Goal: Task Accomplishment & Management: Use online tool/utility

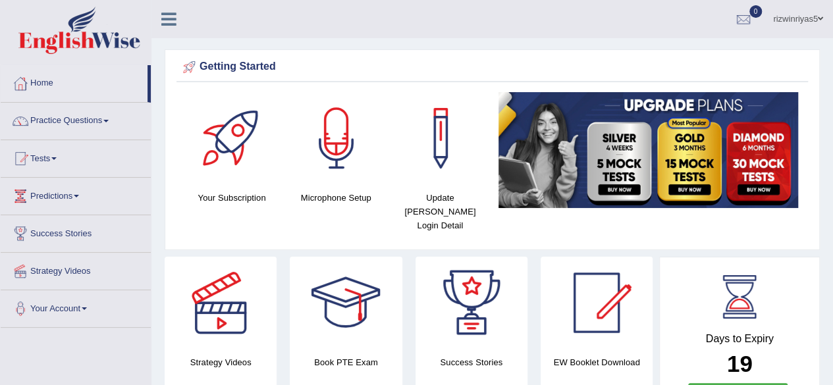
click at [105, 156] on link "Tests" at bounding box center [76, 156] width 150 height 33
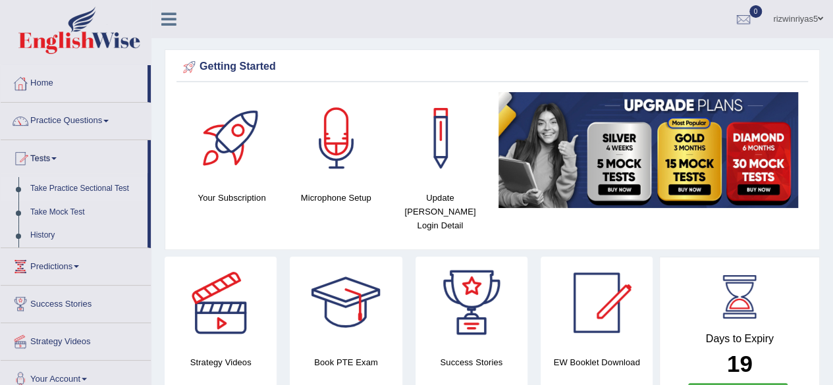
click at [105, 185] on link "Take Practice Sectional Test" at bounding box center [85, 189] width 123 height 24
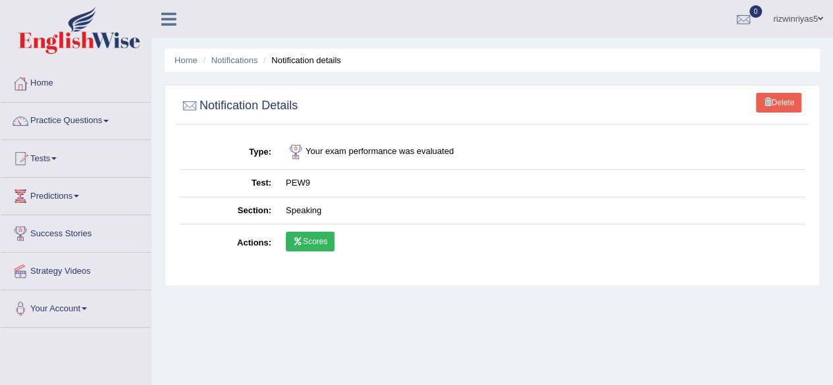
click at [332, 239] on link "Scores" at bounding box center [310, 242] width 49 height 20
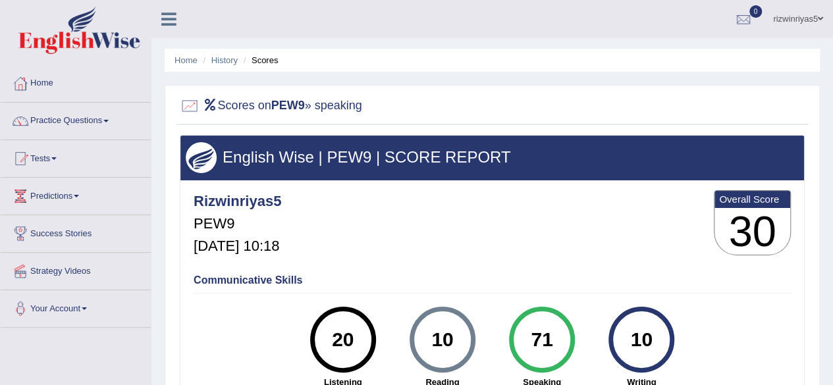
click at [332, 239] on div "Rizwinriyas5 PEW9 Oct 12, 2025, 10:18 Overall Score 30" at bounding box center [492, 226] width 604 height 78
drag, startPoint x: 0, startPoint y: 0, endPoint x: 598, endPoint y: 164, distance: 620.3
click at [598, 164] on div "English Wise | PEW9 | SCORE REPORT Rizwinriyas5 PEW9 Oct 12, 2025, 10:18 Overal…" at bounding box center [492, 328] width 625 height 387
click at [621, 178] on div "English Wise | PEW9 | SCORE REPORT" at bounding box center [491, 158] width 623 height 44
click at [91, 124] on link "Practice Questions" at bounding box center [76, 119] width 150 height 33
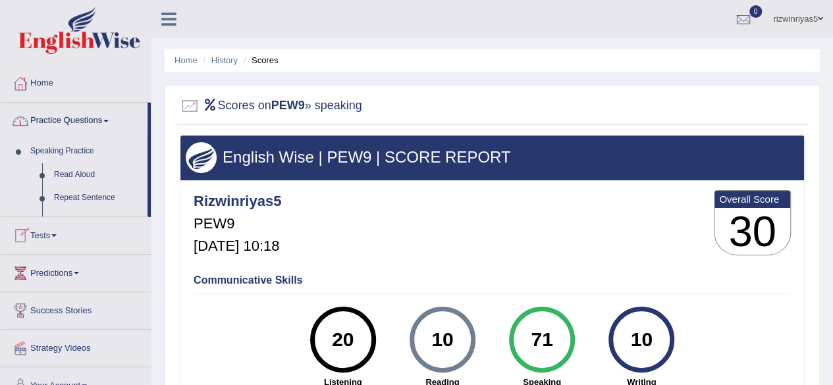
click at [91, 124] on link "Practice Questions" at bounding box center [74, 119] width 147 height 33
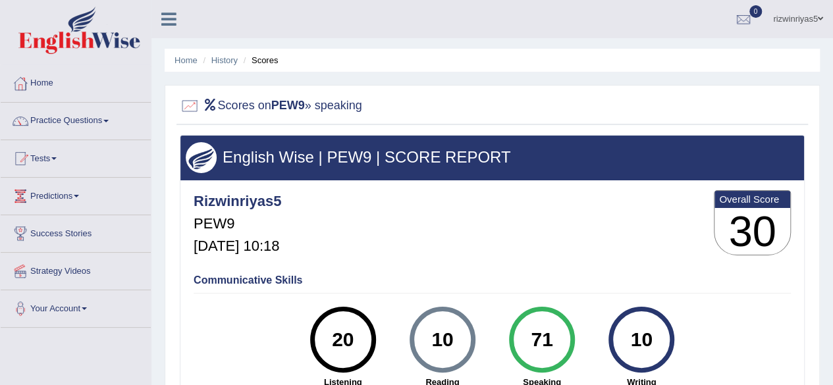
click at [75, 155] on link "Tests" at bounding box center [76, 156] width 150 height 33
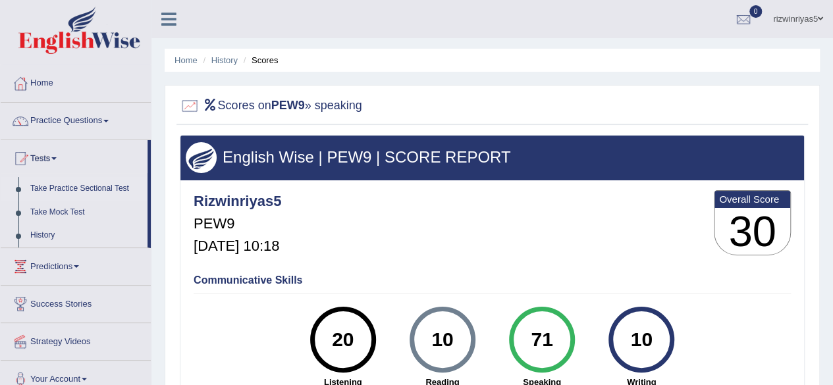
click at [92, 184] on link "Take Practice Sectional Test" at bounding box center [85, 189] width 123 height 24
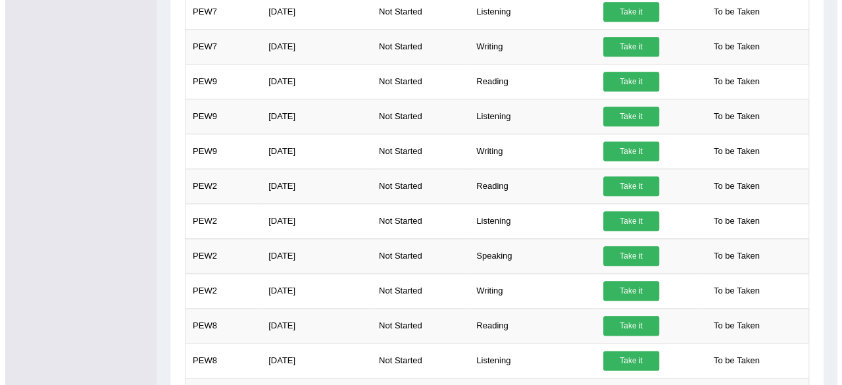
scroll to position [609, 0]
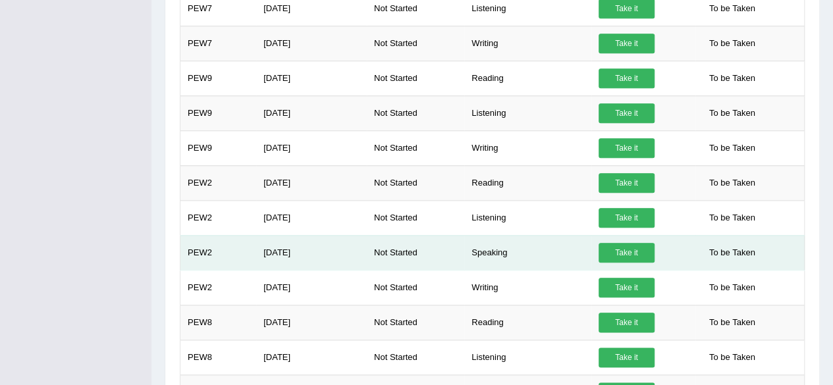
click at [636, 243] on link "Take it" at bounding box center [626, 253] width 56 height 20
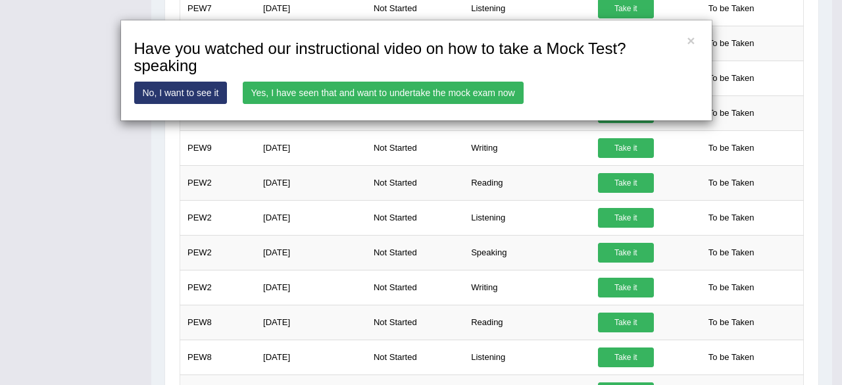
click at [386, 86] on link "Yes, I have seen that and want to undertake the mock exam now" at bounding box center [383, 93] width 281 height 22
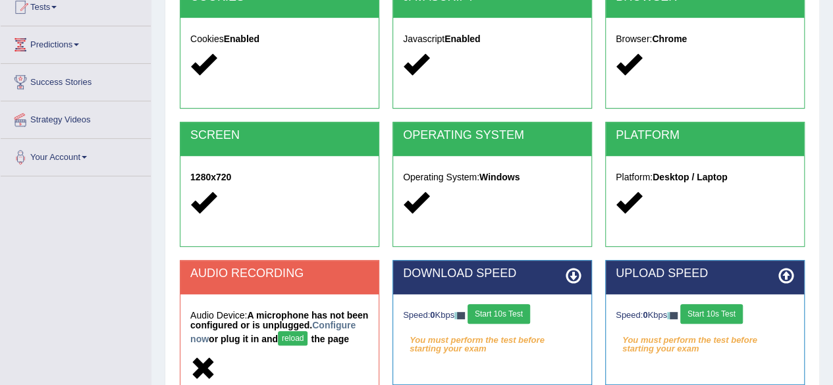
scroll to position [215, 0]
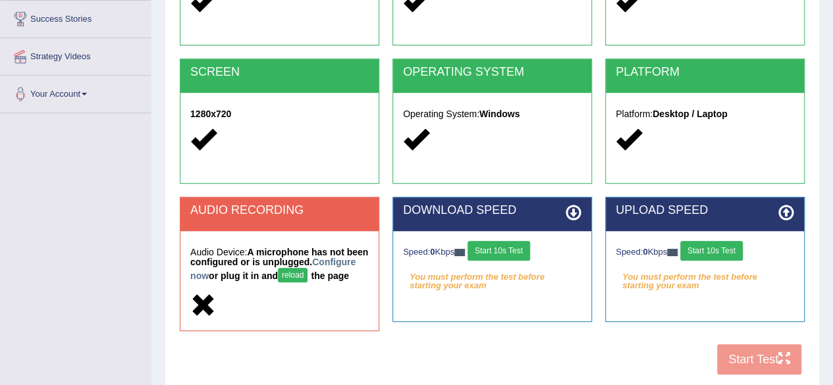
click at [345, 182] on div "SCREEN 1280x720" at bounding box center [279, 128] width 213 height 138
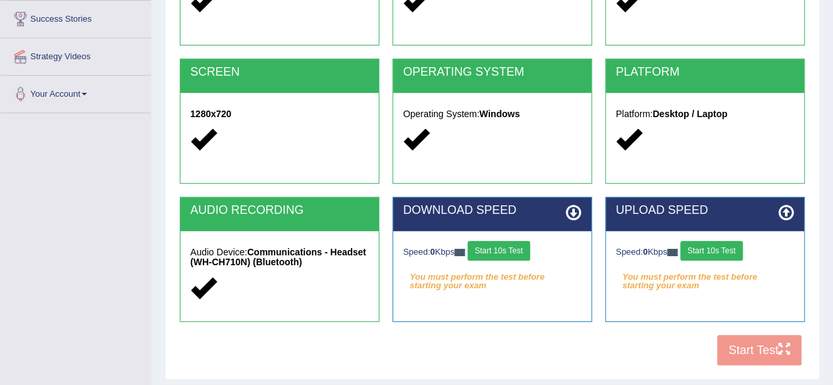
scroll to position [305, 0]
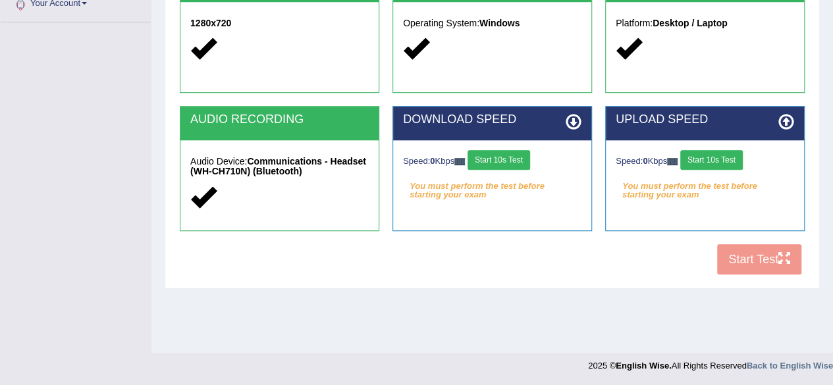
click at [507, 161] on button "Start 10s Test" at bounding box center [498, 160] width 63 height 20
click at [712, 161] on button "Start 10s Test" at bounding box center [711, 160] width 63 height 20
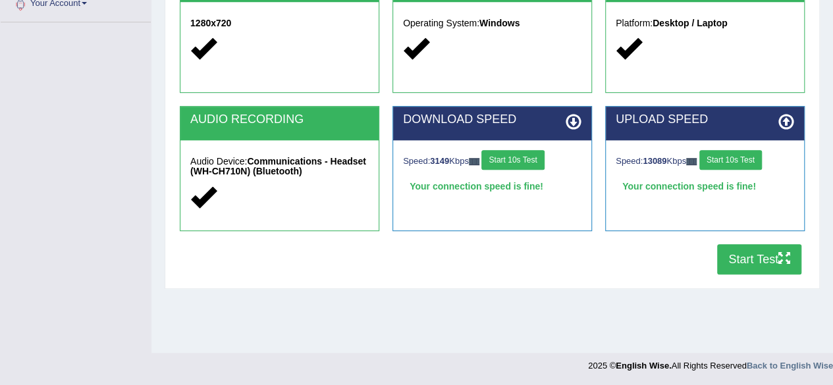
click at [773, 263] on button "Start Test" at bounding box center [759, 259] width 84 height 30
